Goal: Task Accomplishment & Management: Manage account settings

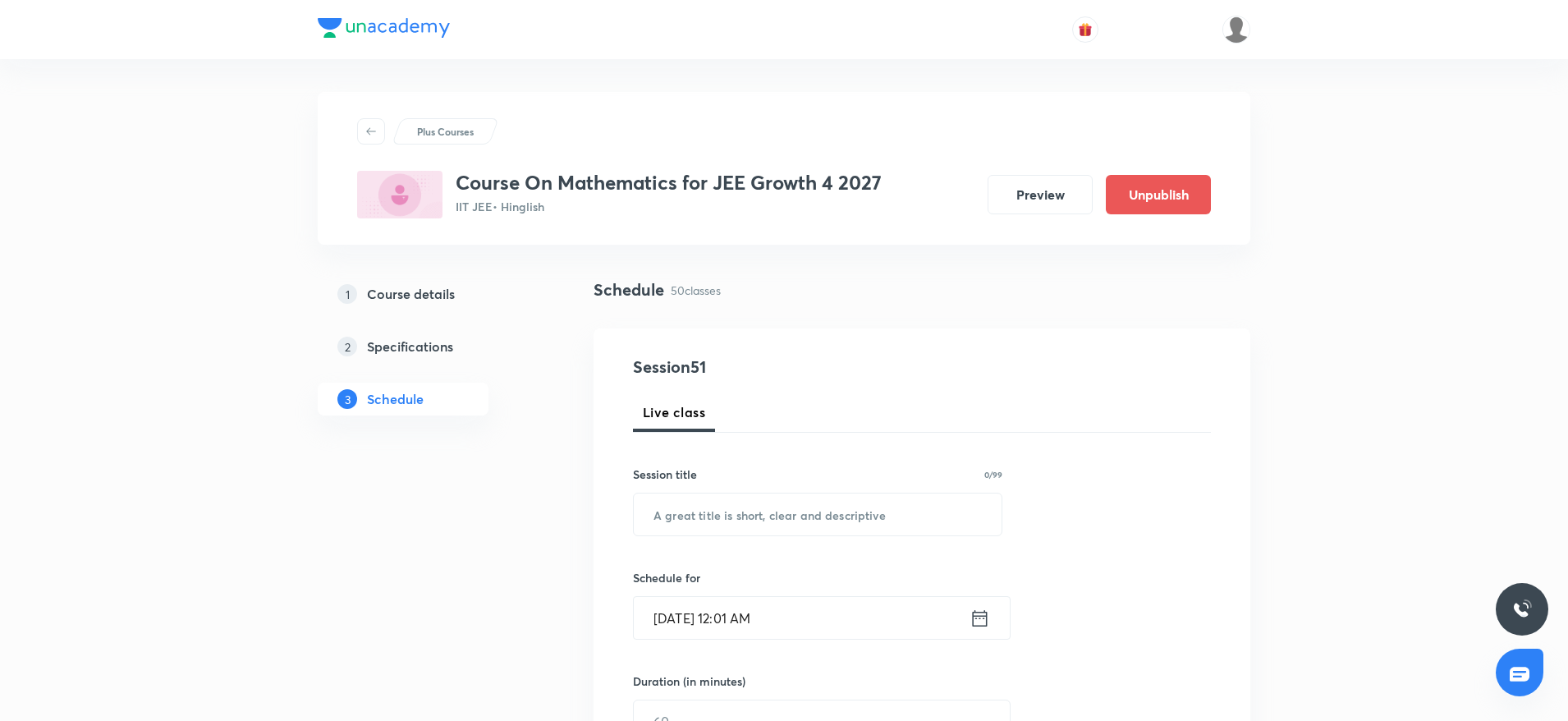
click at [418, 412] on div "3 Schedule" at bounding box center [402, 399] width 170 height 33
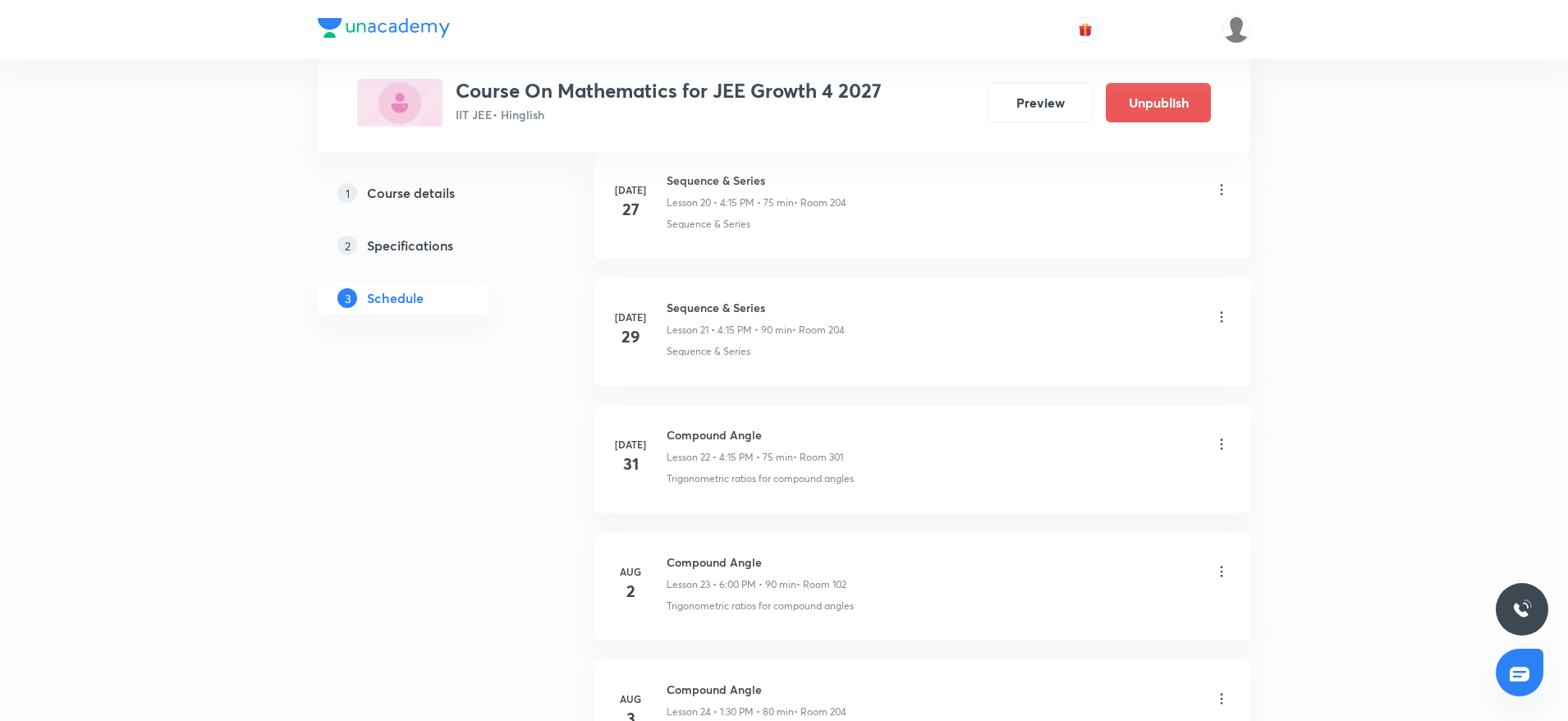
scroll to position [3695, 0]
